Goal: Task Accomplishment & Management: Use online tool/utility

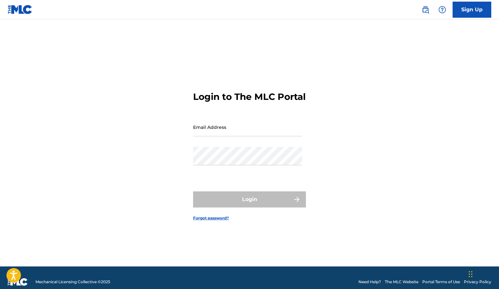
drag, startPoint x: 282, startPoint y: 136, endPoint x: 276, endPoint y: 133, distance: 6.8
click at [282, 136] on input "Email Address" at bounding box center [247, 127] width 109 height 18
type input "[PERSON_NAME][EMAIL_ADDRESS][DOMAIN_NAME]"
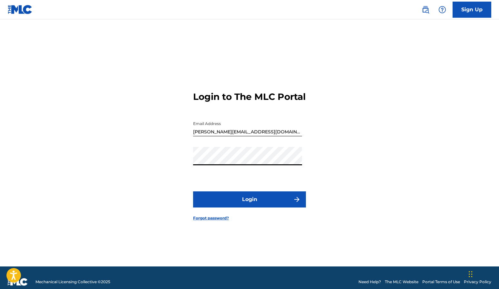
click at [260, 208] on button "Login" at bounding box center [249, 200] width 113 height 16
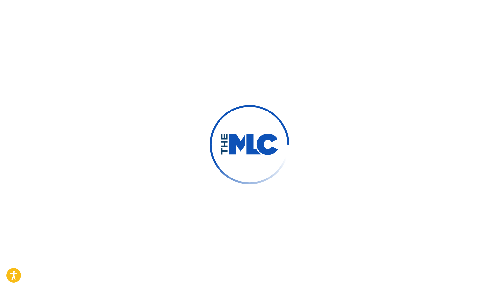
scroll to position [8, 0]
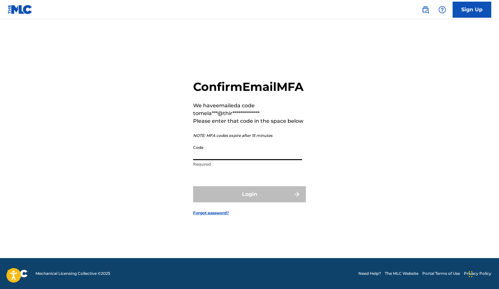
drag, startPoint x: 235, startPoint y: 165, endPoint x: 233, endPoint y: 157, distance: 8.4
click at [235, 160] on input "Code" at bounding box center [247, 151] width 109 height 18
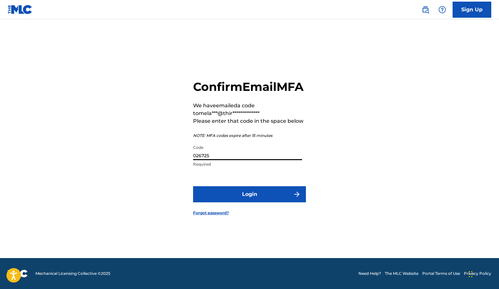
type input "026725"
click at [193, 186] on button "Login" at bounding box center [249, 194] width 113 height 16
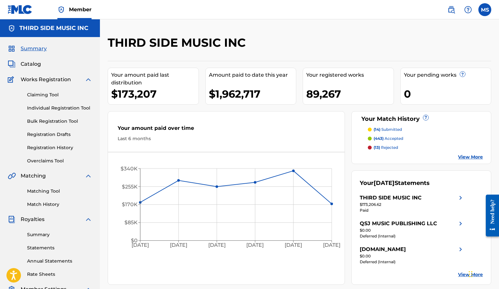
click at [45, 161] on link "Overclaims Tool" at bounding box center [59, 161] width 65 height 7
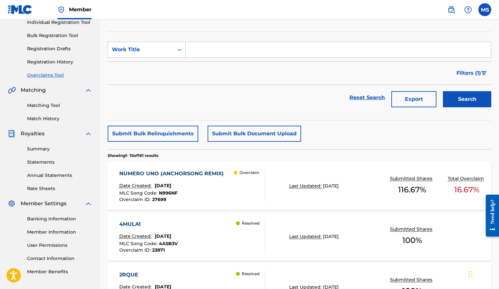
scroll to position [88, 0]
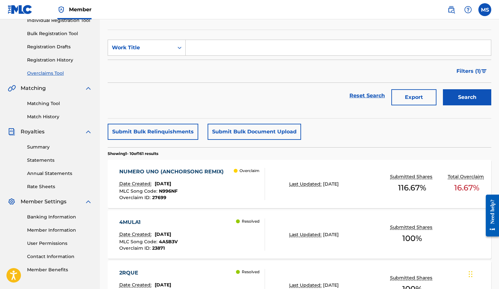
click at [180, 170] on div "NUMERO UNO (ANCHORSONG REMIX)" at bounding box center [173, 172] width 108 height 8
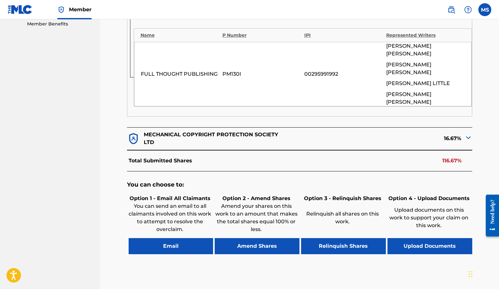
scroll to position [334, 0]
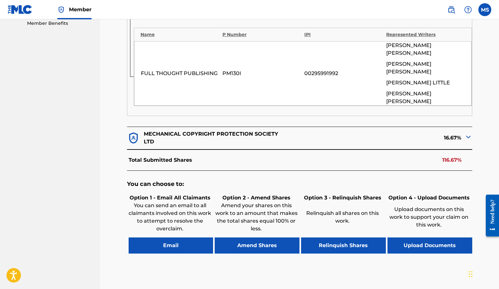
click at [164, 238] on button "Email" at bounding box center [171, 246] width 85 height 16
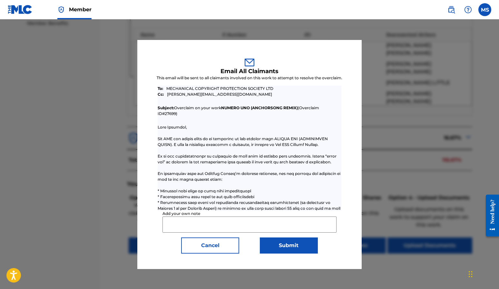
click at [195, 221] on input "Add your own note" at bounding box center [250, 225] width 175 height 16
click at [283, 224] on input "Hi MCPS" at bounding box center [250, 225] width 175 height 16
type input "Hi MCPS. Third Side is the US Publisher obo Full Thought Publishing and we are …"
drag, startPoint x: 311, startPoint y: 226, endPoint x: 313, endPoint y: 222, distance: 5.0
click at [311, 224] on input "Hi MCPS. Third Side is the US Publisher obo Full Thought Publishing and we are …" at bounding box center [250, 225] width 175 height 16
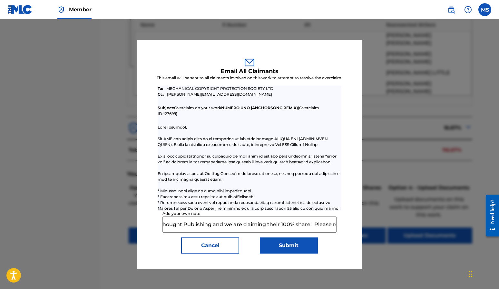
scroll to position [0, 0]
click at [290, 243] on button "Submit" at bounding box center [289, 246] width 58 height 16
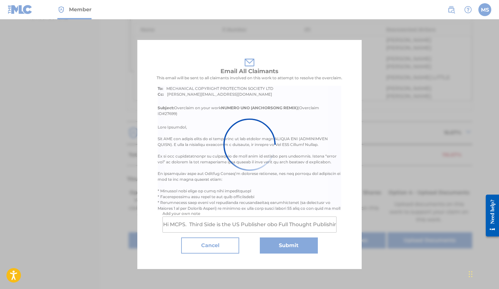
scroll to position [339, 0]
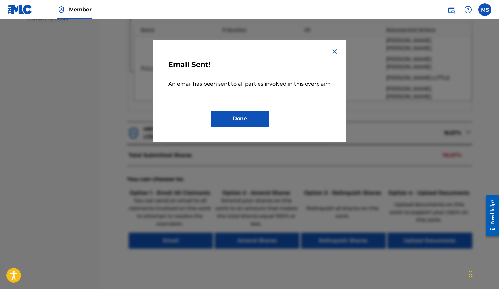
click at [245, 123] on button "Done" at bounding box center [240, 119] width 58 height 16
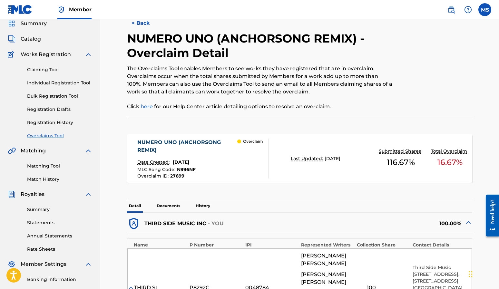
scroll to position [0, 0]
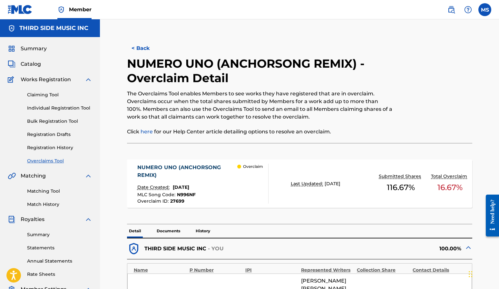
click at [140, 49] on button "< Back" at bounding box center [146, 48] width 39 height 16
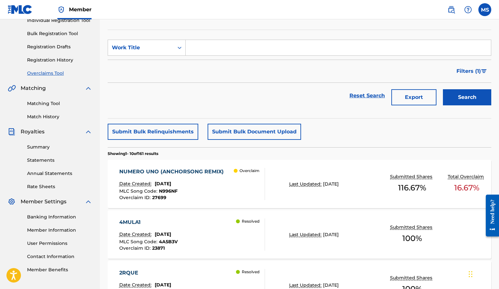
click at [201, 52] on input "Search Form" at bounding box center [338, 47] width 305 height 15
type input "neblina"
click at [443, 89] on button "Search" at bounding box center [467, 97] width 48 height 16
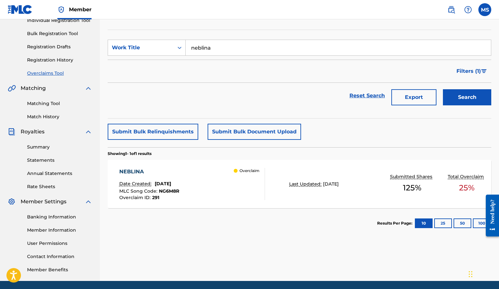
click at [146, 172] on div "NEBLINA" at bounding box center [149, 172] width 60 height 8
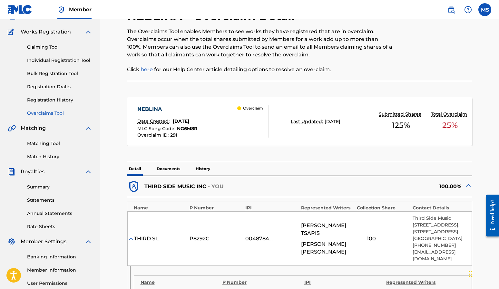
scroll to position [15, 0]
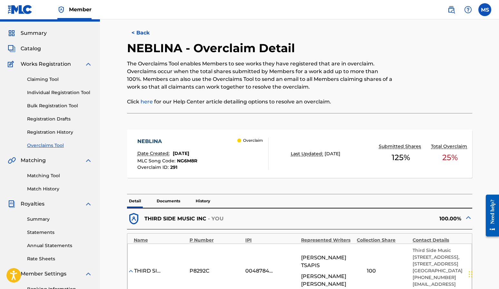
click at [168, 199] on p "Documents" at bounding box center [168, 202] width 27 height 14
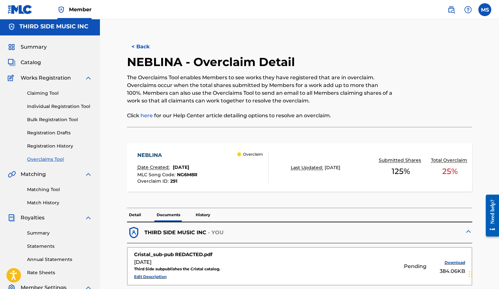
scroll to position [4, 0]
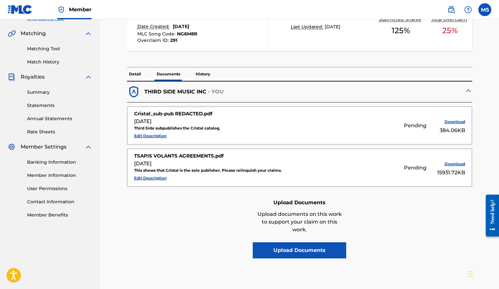
click at [206, 75] on p "History" at bounding box center [203, 74] width 18 height 14
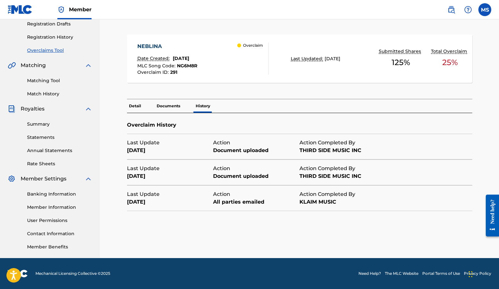
scroll to position [111, 0]
click at [135, 105] on p "Detail" at bounding box center [135, 106] width 16 height 14
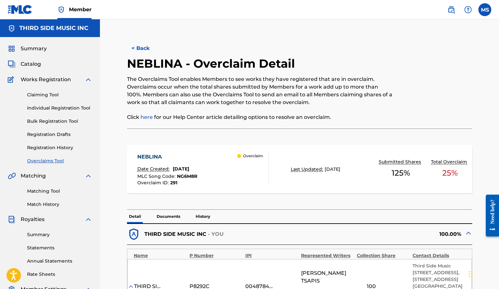
click at [144, 49] on button "< Back" at bounding box center [146, 48] width 39 height 16
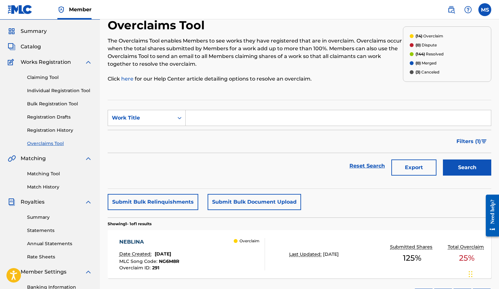
scroll to position [35, 0]
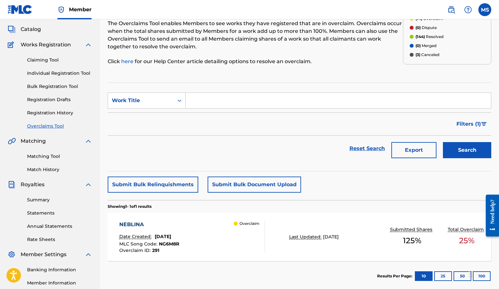
click at [44, 125] on link "Overclaims Tool" at bounding box center [59, 126] width 65 height 7
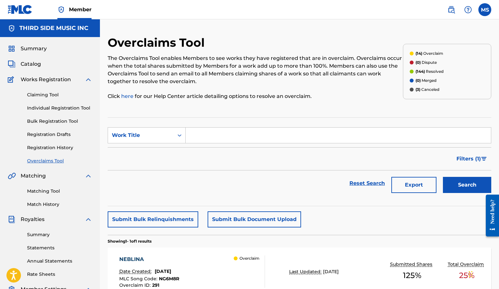
click at [54, 160] on link "Overclaims Tool" at bounding box center [59, 161] width 65 height 7
click at [483, 159] on img "Search Form" at bounding box center [484, 159] width 5 height 4
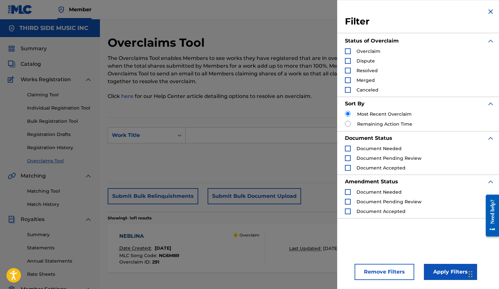
click at [392, 274] on button "Remove Filters" at bounding box center [385, 272] width 60 height 16
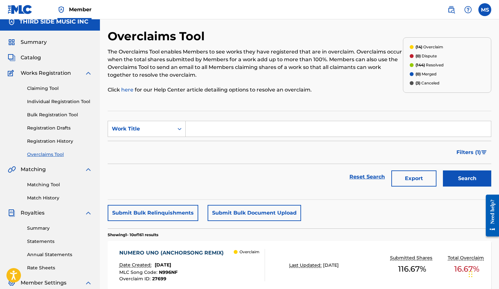
scroll to position [6, 0]
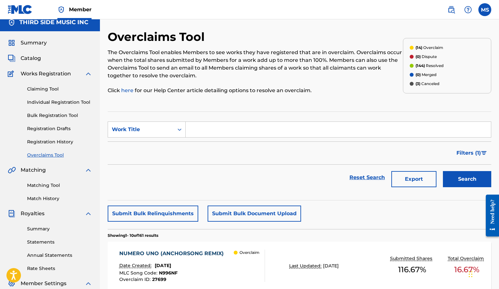
click at [479, 153] on span "Filters ( 1 )" at bounding box center [469, 153] width 25 height 8
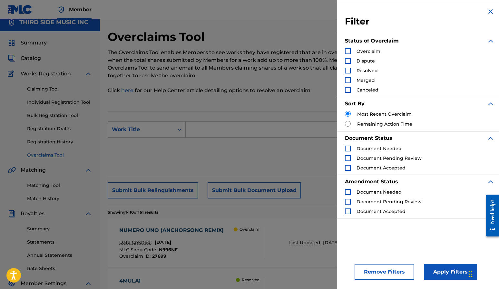
click at [348, 52] on div "Search Form" at bounding box center [348, 51] width 6 height 6
click at [444, 273] on button "Apply Filters" at bounding box center [450, 272] width 53 height 16
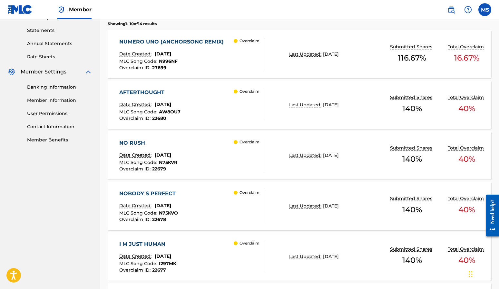
scroll to position [220, 0]
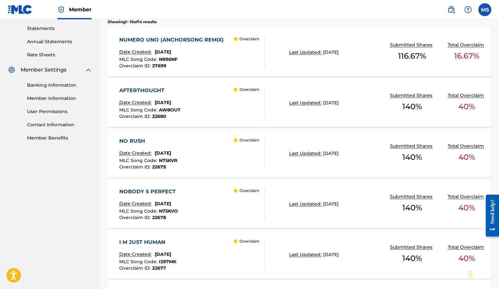
click at [145, 89] on div "AFTERTHOUGHT" at bounding box center [149, 91] width 61 height 8
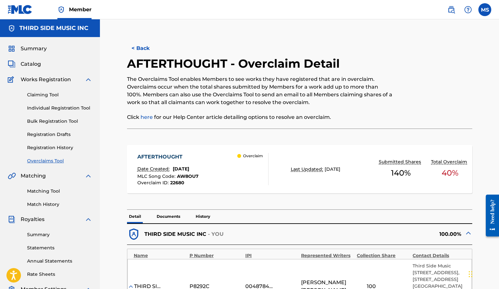
click at [140, 47] on button "< Back" at bounding box center [146, 48] width 39 height 16
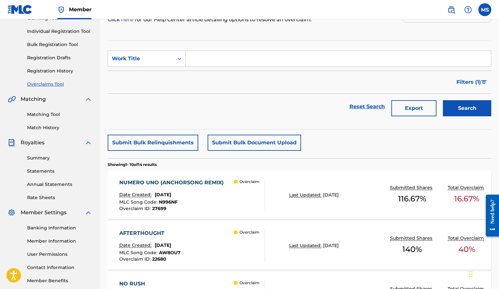
scroll to position [76, 0]
click at [52, 115] on link "Matching Tool" at bounding box center [59, 115] width 65 height 7
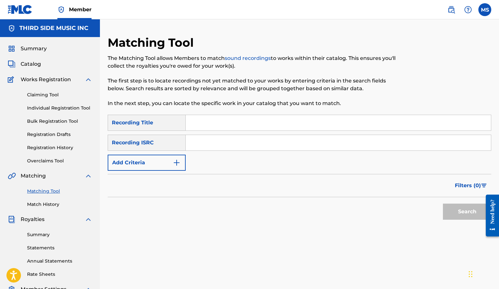
click at [165, 163] on button "Add Criteria" at bounding box center [147, 163] width 78 height 16
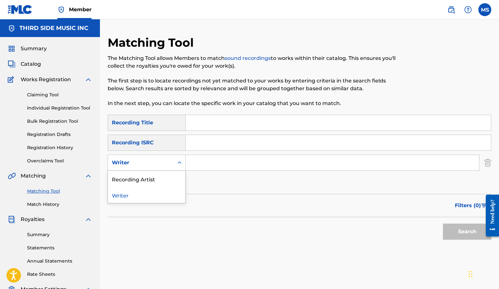
click at [175, 163] on div "Search Form" at bounding box center [180, 163] width 12 height 12
drag, startPoint x: 160, startPoint y: 176, endPoint x: 170, endPoint y: 173, distance: 10.3
click at [160, 175] on div "Recording Artist" at bounding box center [146, 179] width 77 height 16
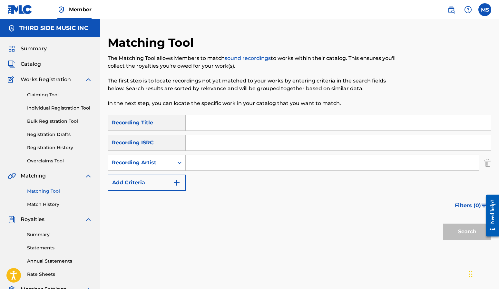
click at [204, 164] on input "Search Form" at bounding box center [333, 162] width 294 height 15
type input "current joy"
click at [443, 224] on button "Search" at bounding box center [467, 232] width 48 height 16
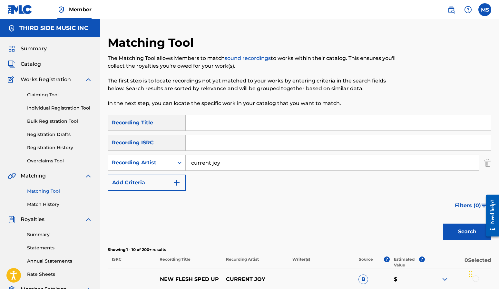
click at [192, 226] on div "Search" at bounding box center [300, 230] width 384 height 26
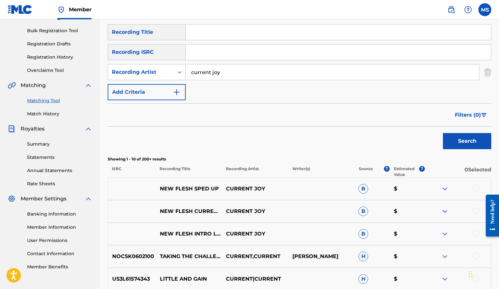
scroll to position [90, 0]
click at [483, 115] on img "Search Form" at bounding box center [484, 116] width 5 height 4
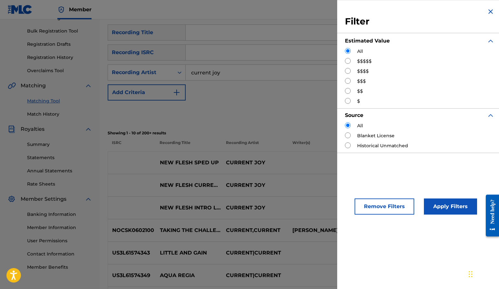
scroll to position [92, 0]
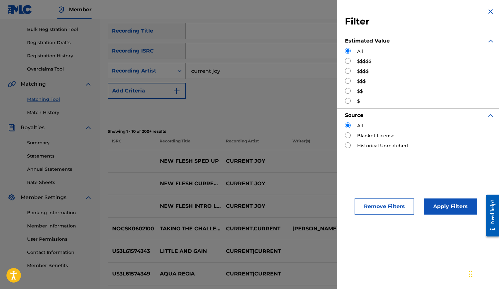
click at [357, 62] on div "$$$$$" at bounding box center [420, 61] width 150 height 7
click at [349, 61] on input "Search Form" at bounding box center [348, 61] width 6 height 6
radio input "true"
click at [448, 209] on button "Apply Filters" at bounding box center [450, 207] width 53 height 16
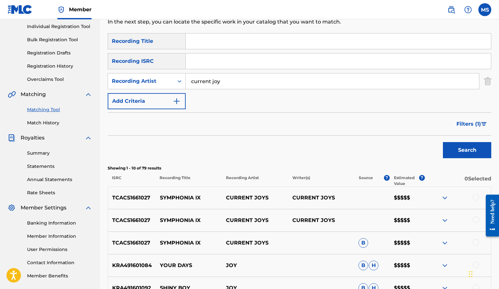
click at [235, 79] on input "current joy" at bounding box center [333, 81] width 294 height 15
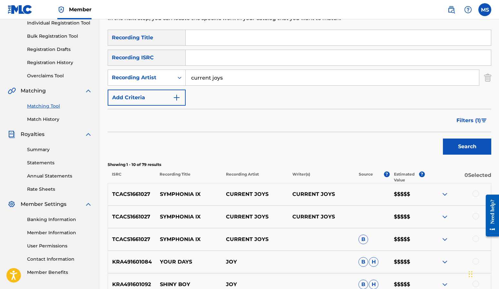
type input "current joys"
click at [443, 139] on button "Search" at bounding box center [467, 147] width 48 height 16
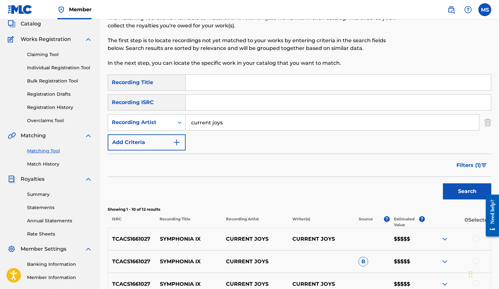
scroll to position [0, 0]
